Goal: Task Accomplishment & Management: Use online tool/utility

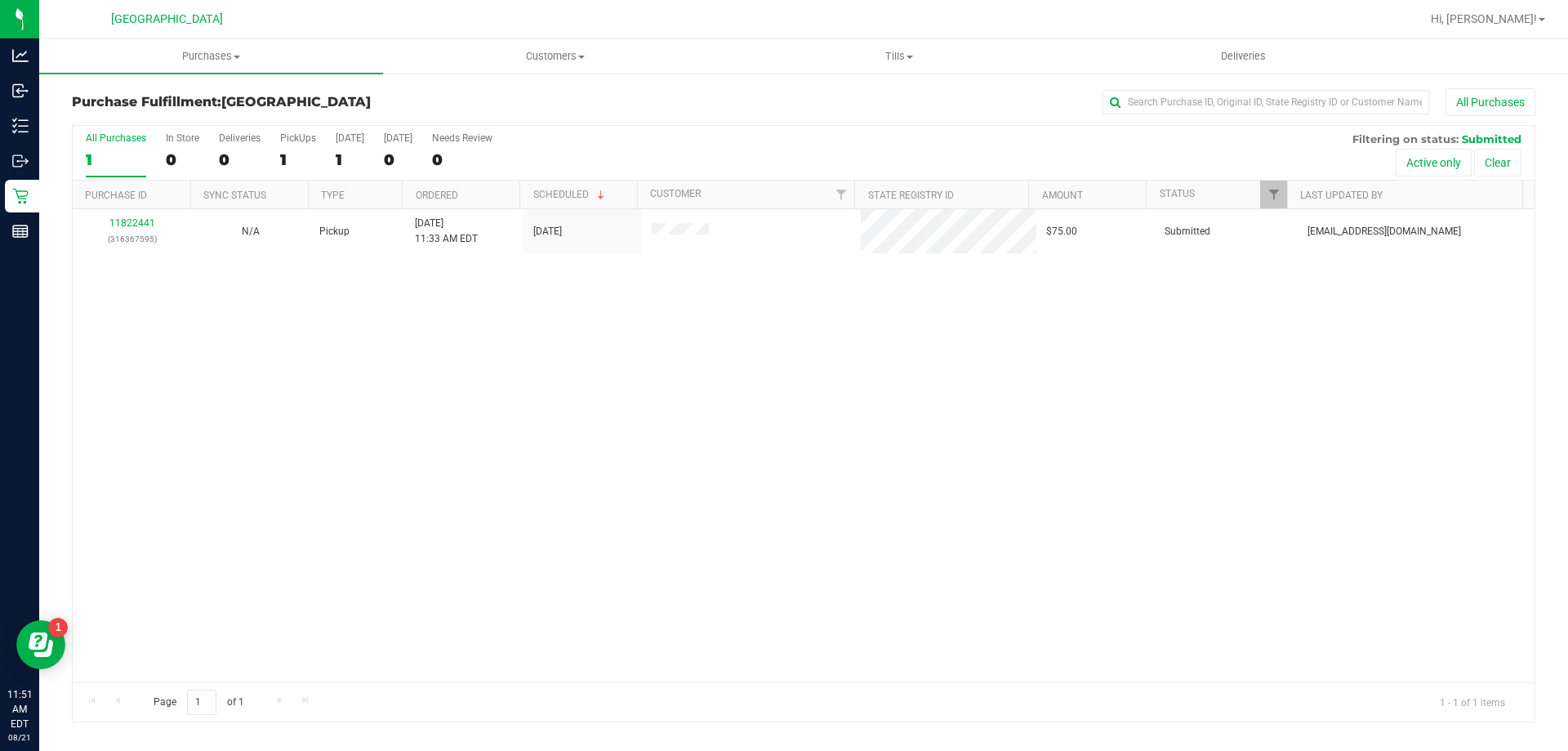
click at [482, 26] on div at bounding box center [856, 19] width 1128 height 32
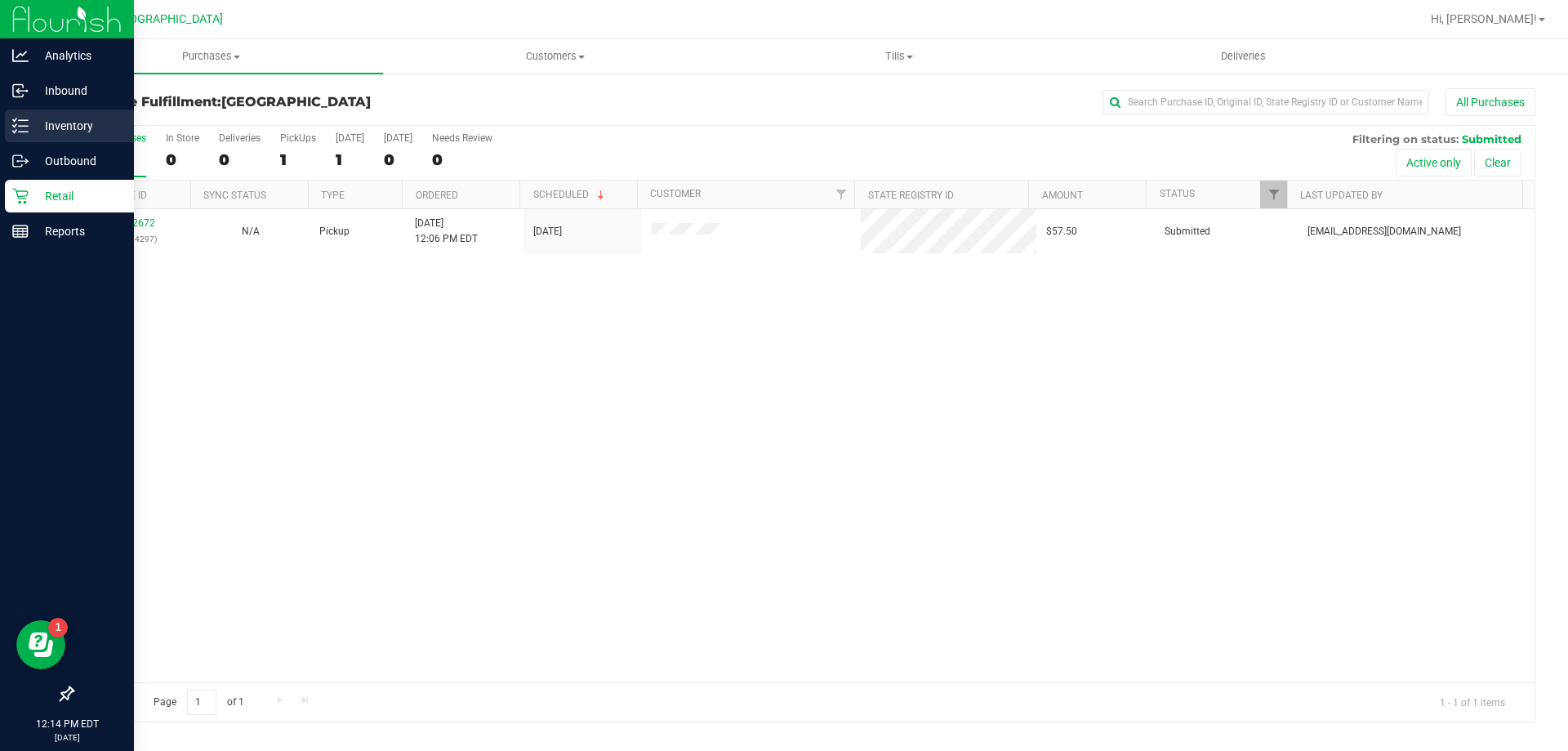
click at [62, 130] on p "Inventory" at bounding box center [77, 126] width 98 height 20
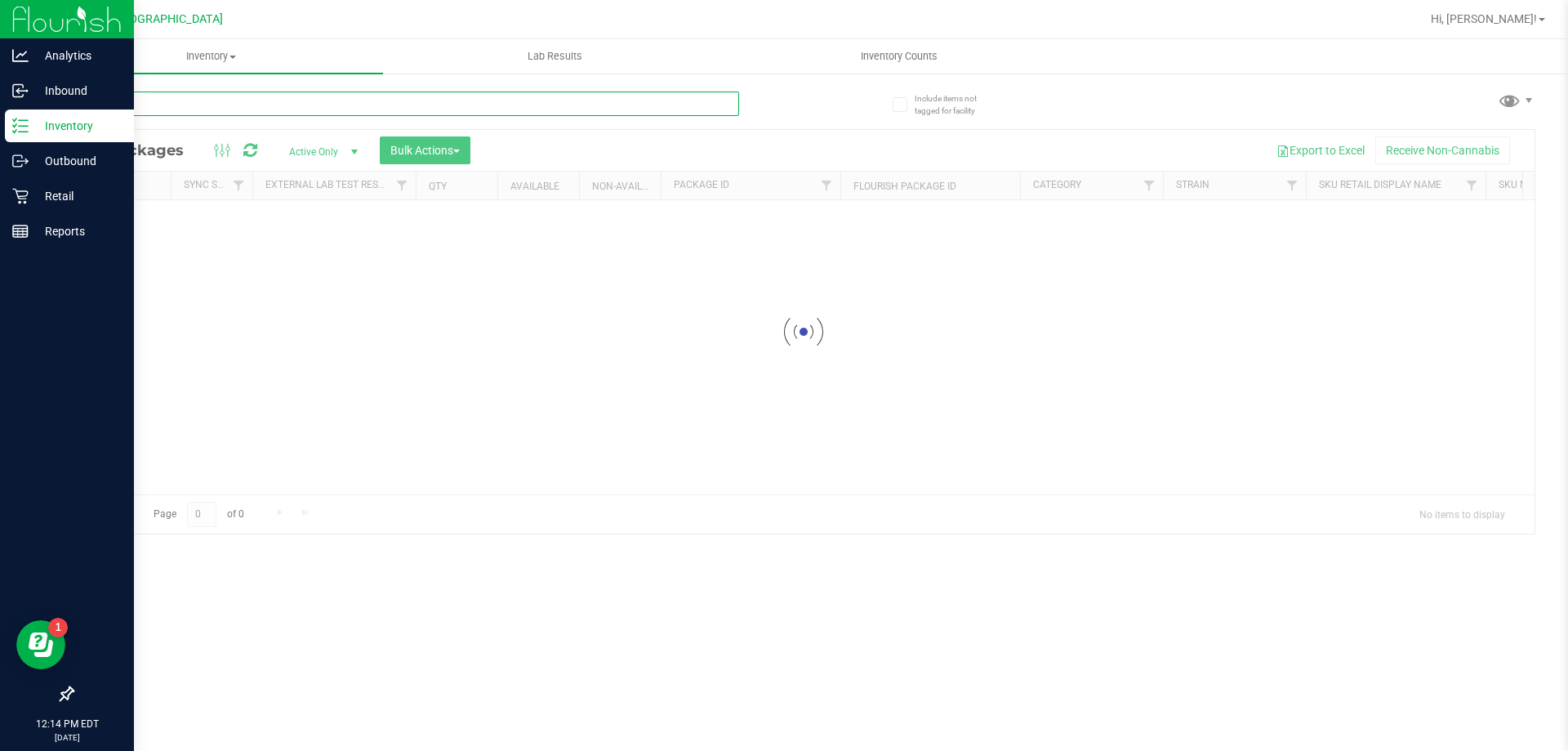
click at [279, 108] on input "text" at bounding box center [405, 103] width 667 height 24
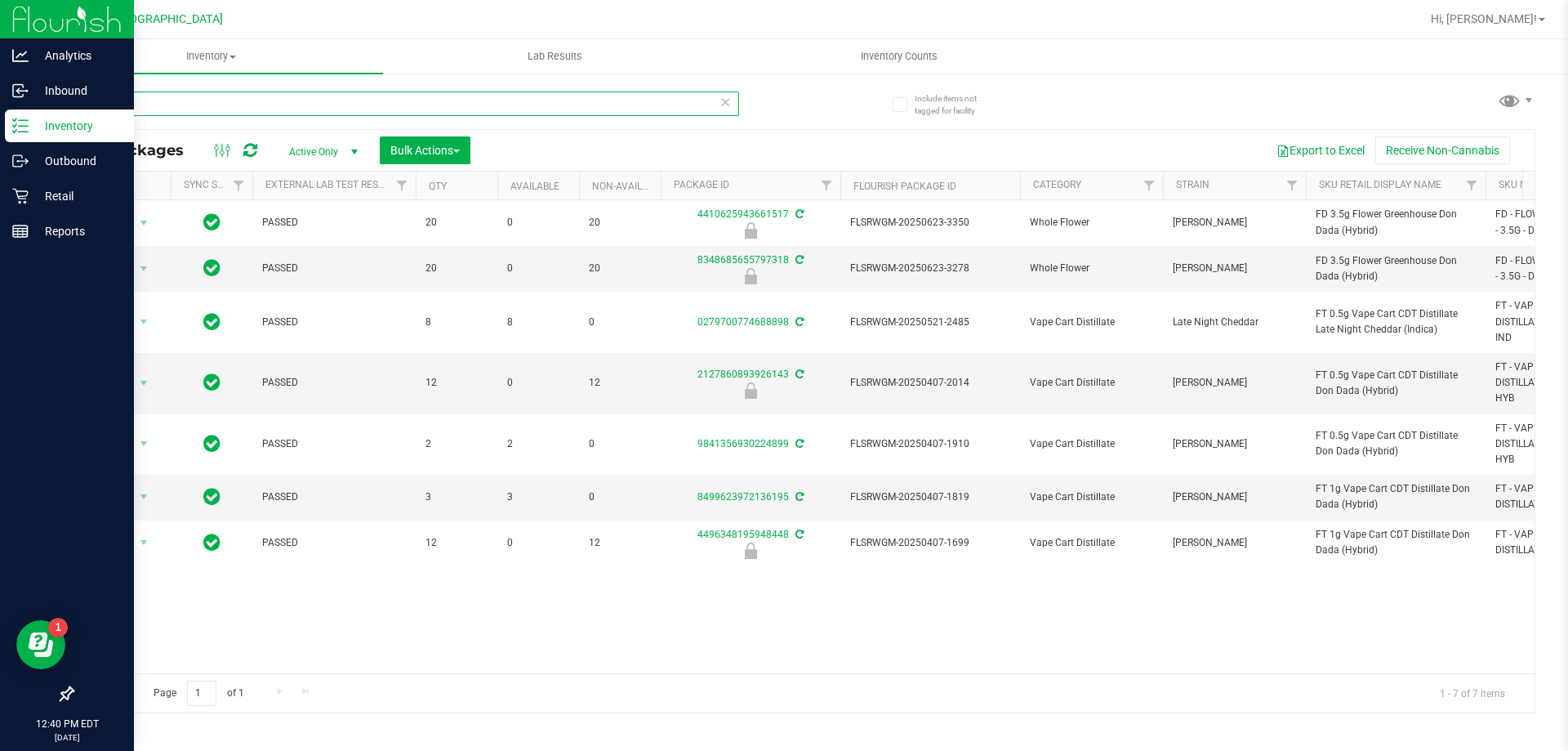
click at [178, 106] on input "dda" at bounding box center [405, 103] width 667 height 24
type input "tangerine"
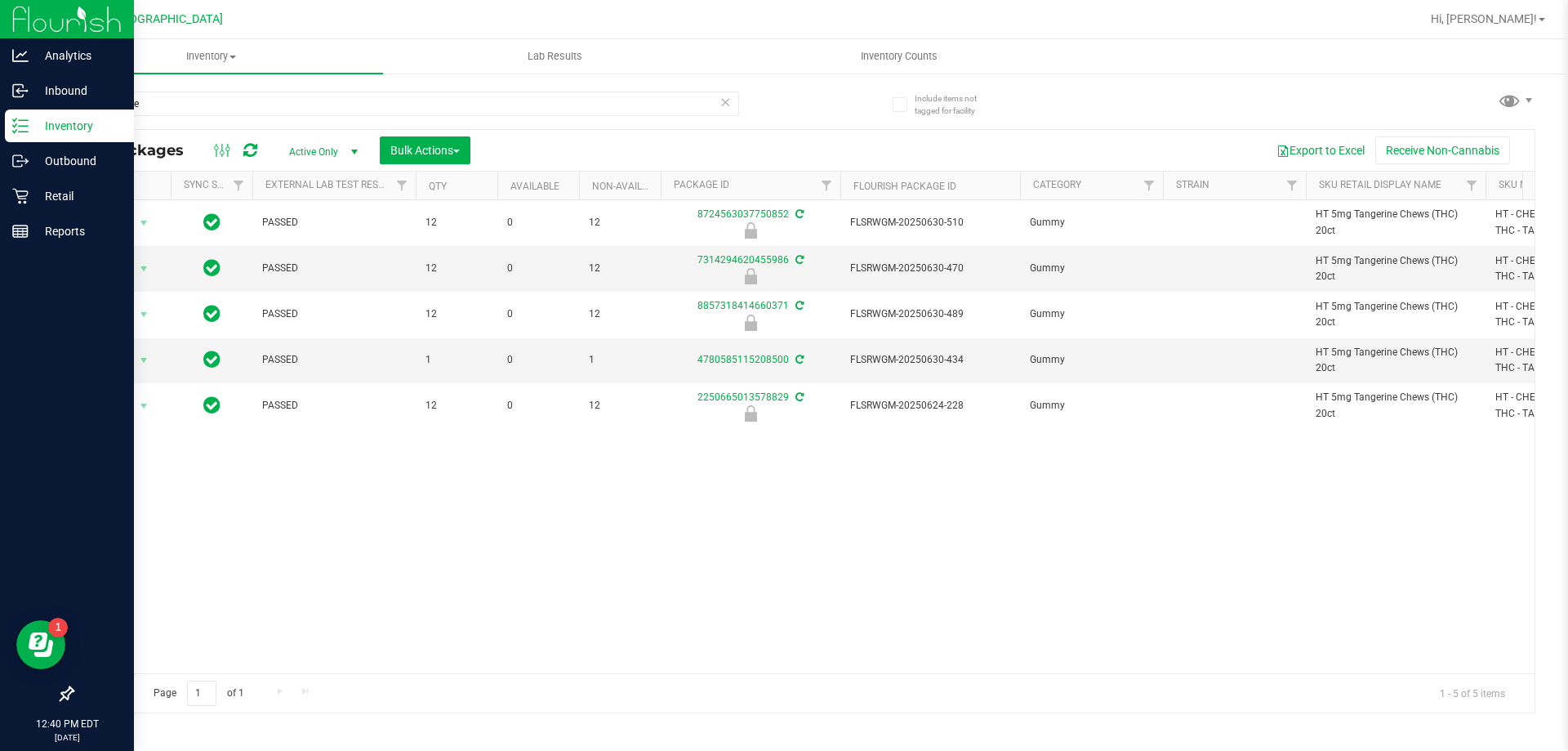
click at [870, 140] on div "Export to Excel Receive Non-Cannabis" at bounding box center [1002, 150] width 1040 height 28
